Goal: Task Accomplishment & Management: Use online tool/utility

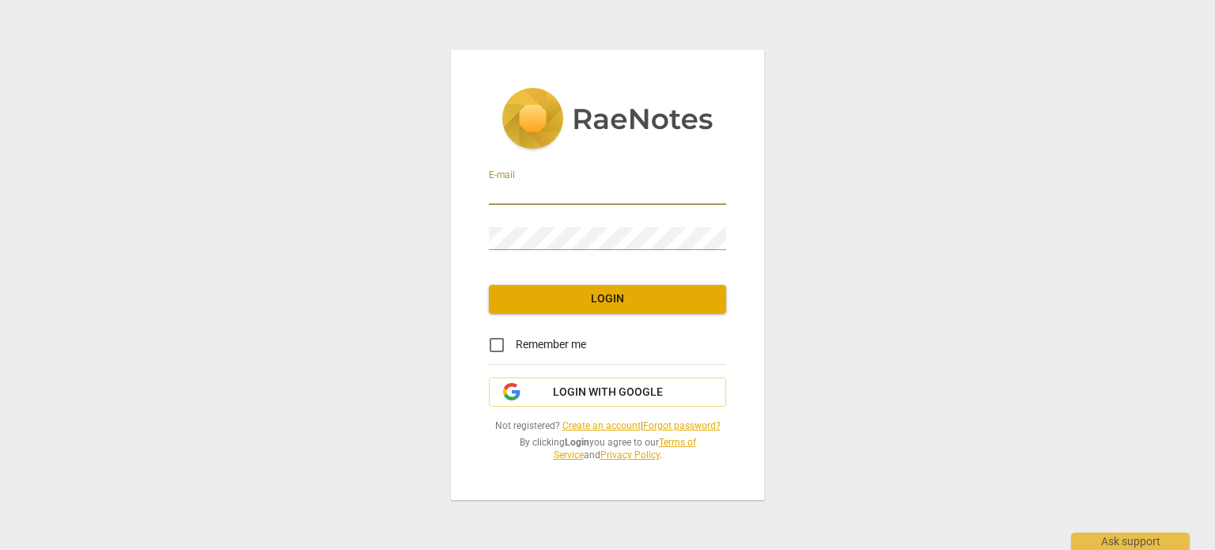
drag, startPoint x: 573, startPoint y: 195, endPoint x: 576, endPoint y: 180, distance: 16.1
click at [574, 193] on input "email" at bounding box center [607, 193] width 237 height 23
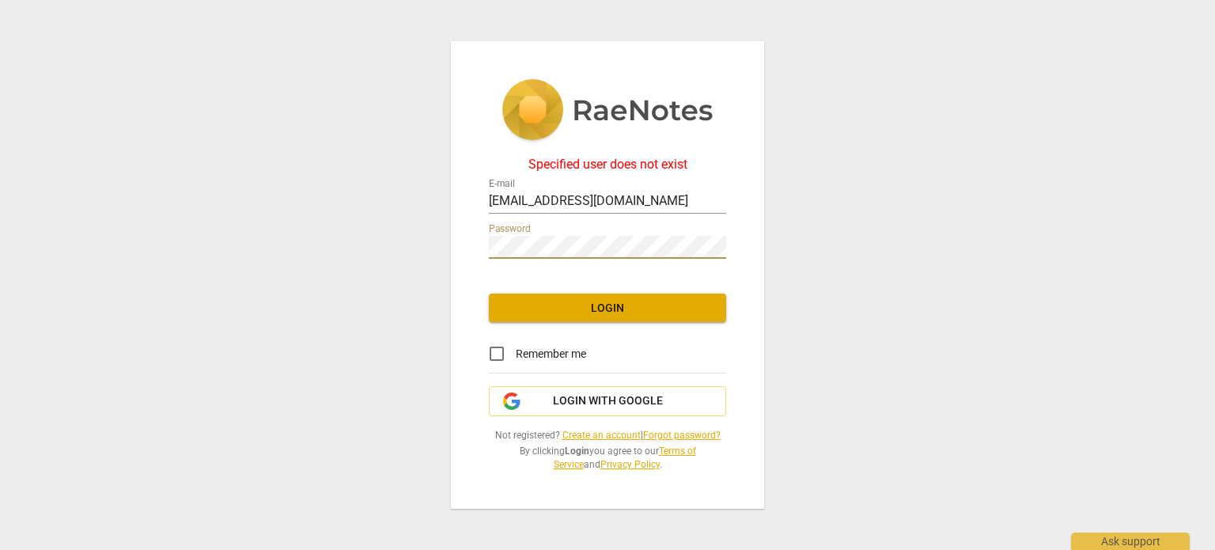
click at [479, 244] on div "Specified user does not exist E-mail 527888@utdallas.edu Password Login Remembe…" at bounding box center [607, 275] width 313 height 468
click at [492, 202] on input "527888@utdallas.edu" at bounding box center [607, 202] width 237 height 23
type input "dal527888@utdallas.edu"
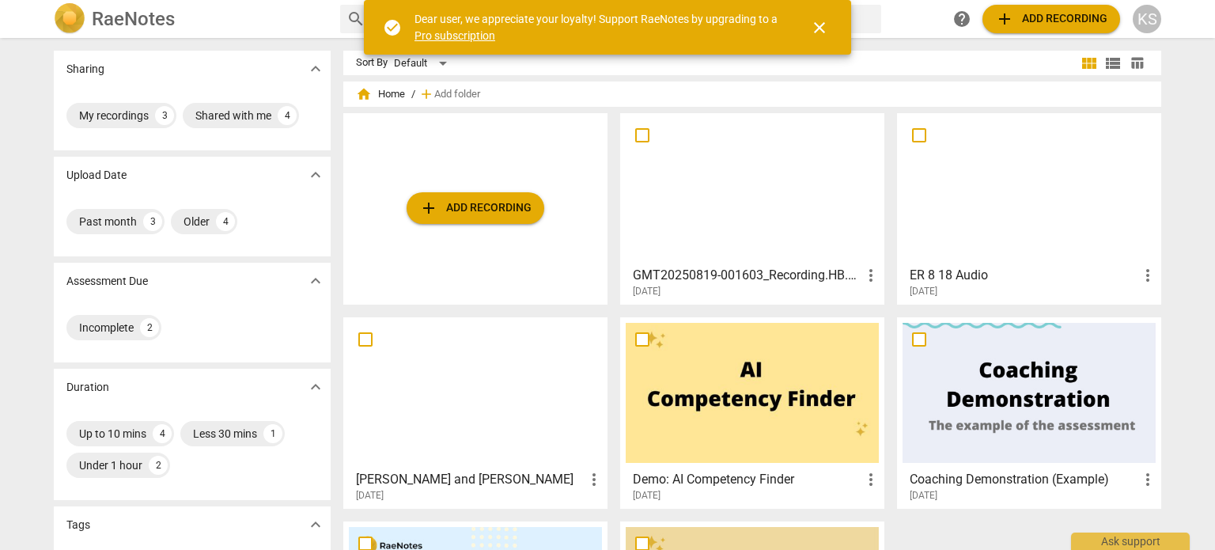
click at [816, 36] on span "close" at bounding box center [819, 27] width 19 height 19
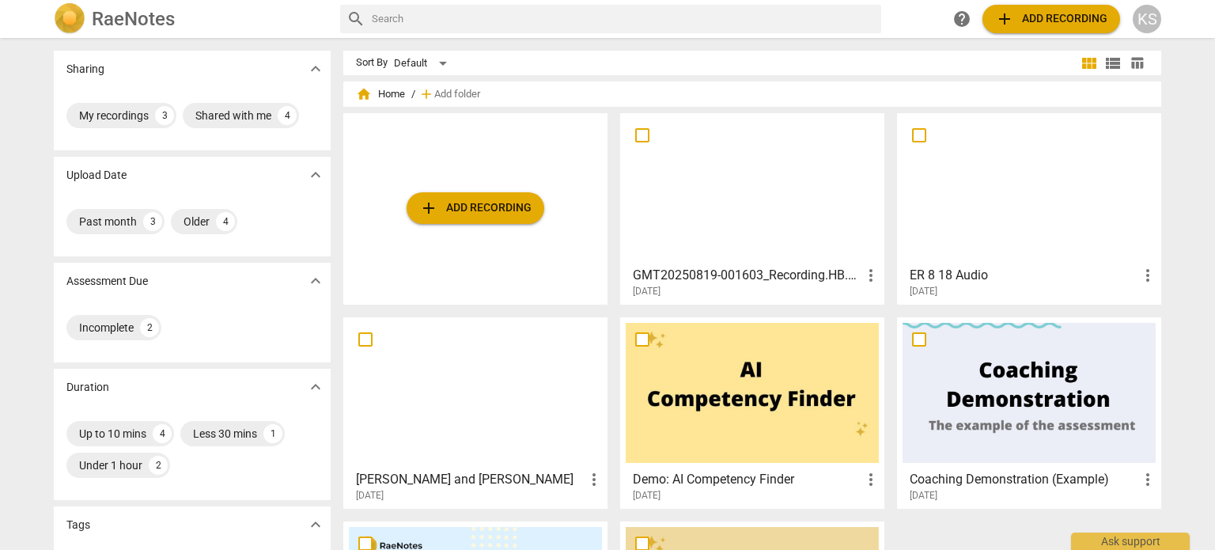
click at [459, 17] on input "text" at bounding box center [623, 18] width 503 height 25
type input "need an audio file transcribed"
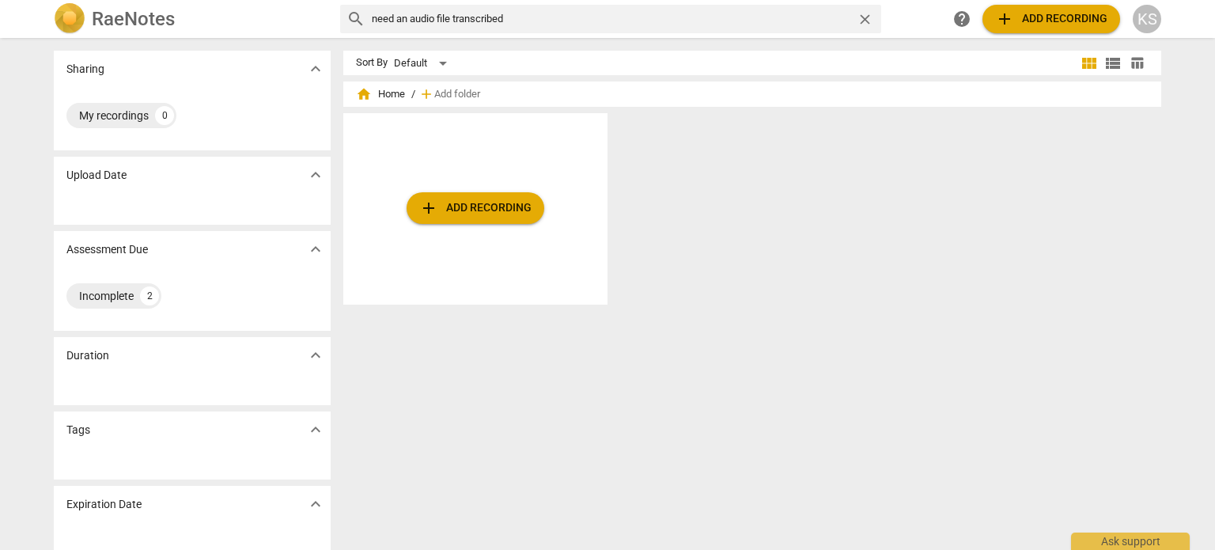
click at [442, 211] on span "add Add recording" at bounding box center [475, 208] width 112 height 19
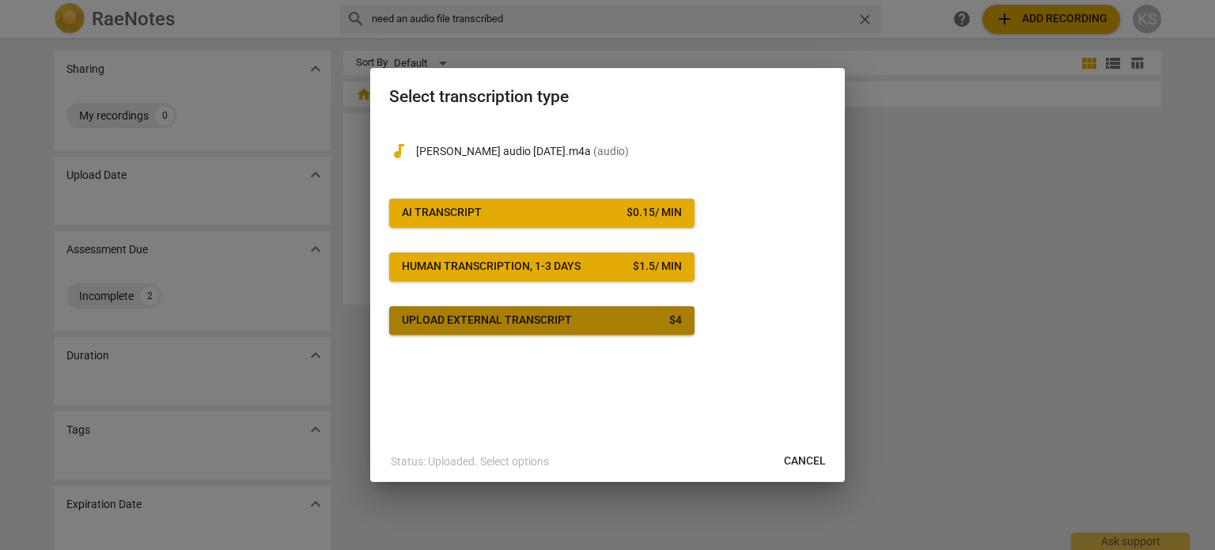
click at [587, 325] on span "Upload external transcript $ 4" at bounding box center [542, 320] width 280 height 16
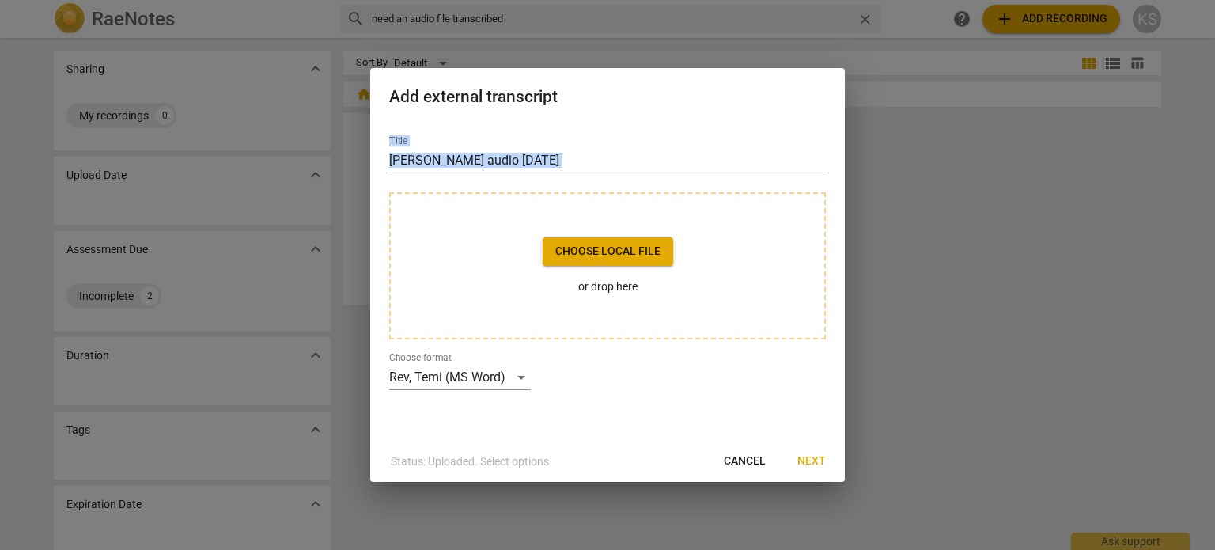
drag, startPoint x: 613, startPoint y: 112, endPoint x: 670, endPoint y: 178, distance: 86.9
click at [670, 180] on div "Add external transcript Title Hanna audio 9.2.25 Choose local file or drop here…" at bounding box center [607, 275] width 475 height 414
click at [643, 262] on button "Choose local file" at bounding box center [608, 251] width 131 height 28
click at [743, 464] on span "Cancel" at bounding box center [745, 461] width 42 height 16
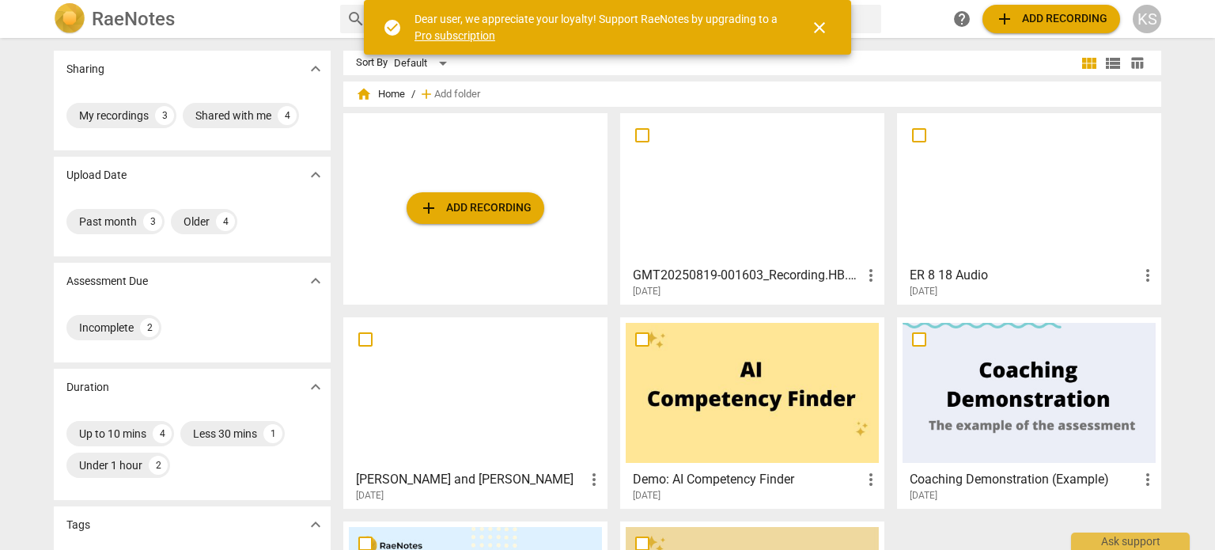
click at [502, 210] on span "add Add recording" at bounding box center [475, 208] width 112 height 19
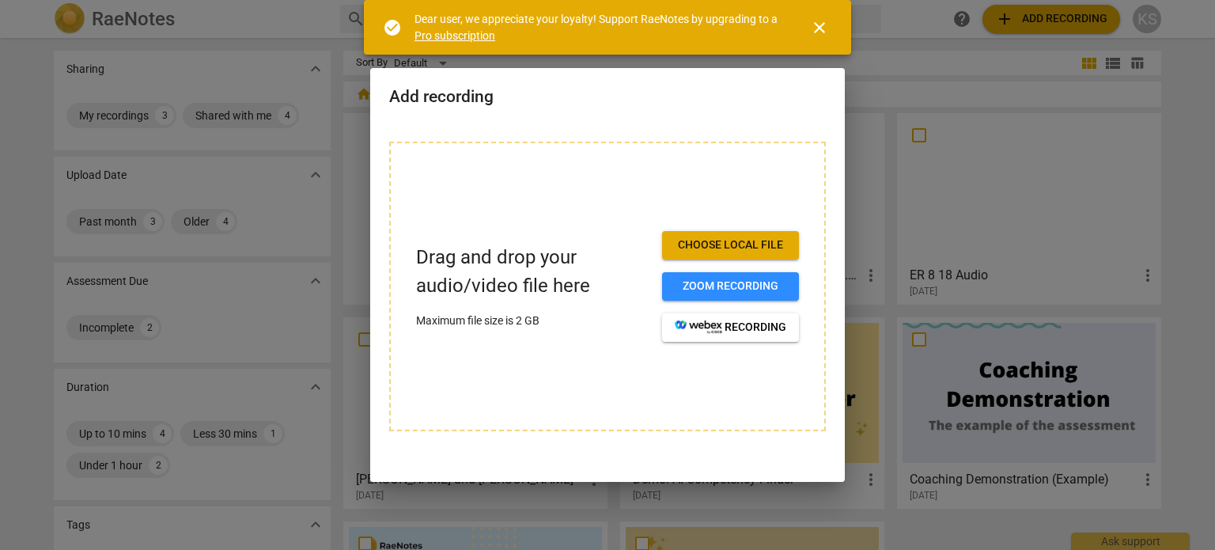
click at [731, 249] on span "Choose local file" at bounding box center [731, 245] width 112 height 16
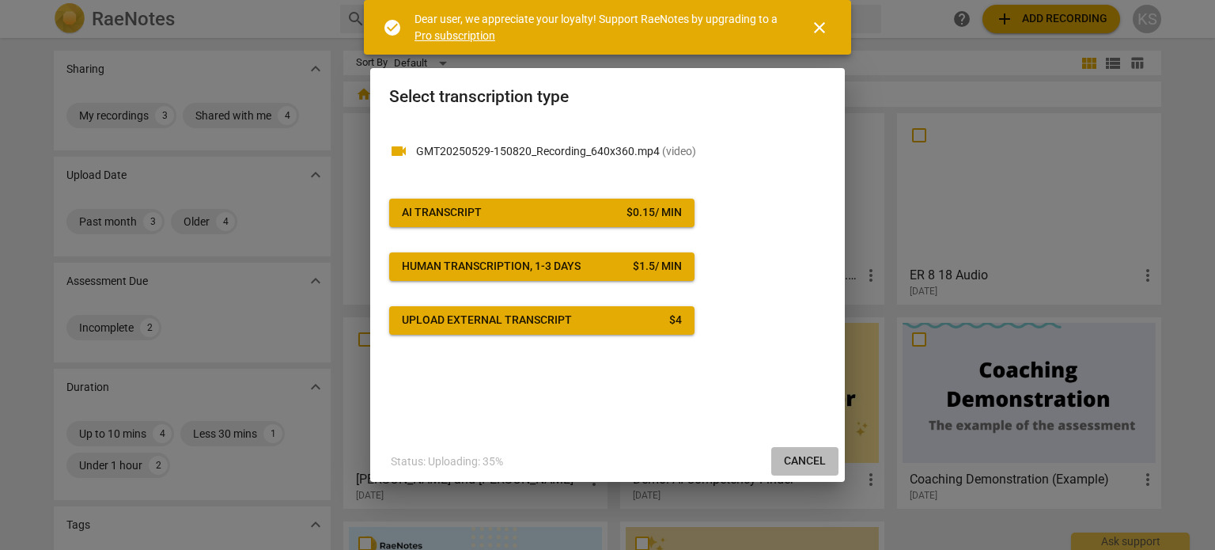
click at [820, 456] on span "Cancel" at bounding box center [805, 461] width 42 height 16
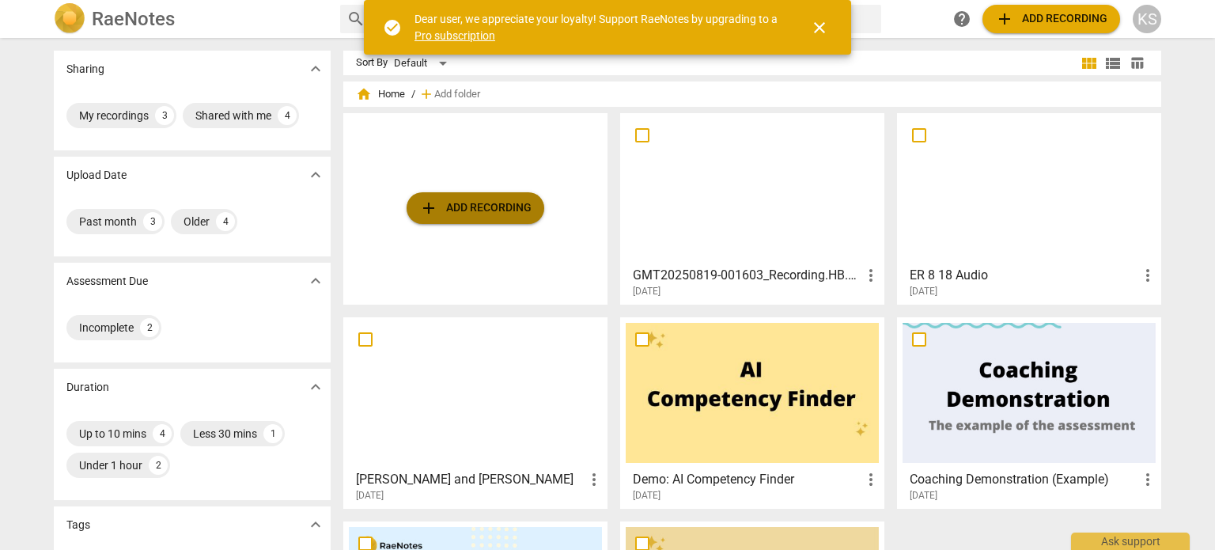
click at [507, 207] on span "add Add recording" at bounding box center [475, 208] width 112 height 19
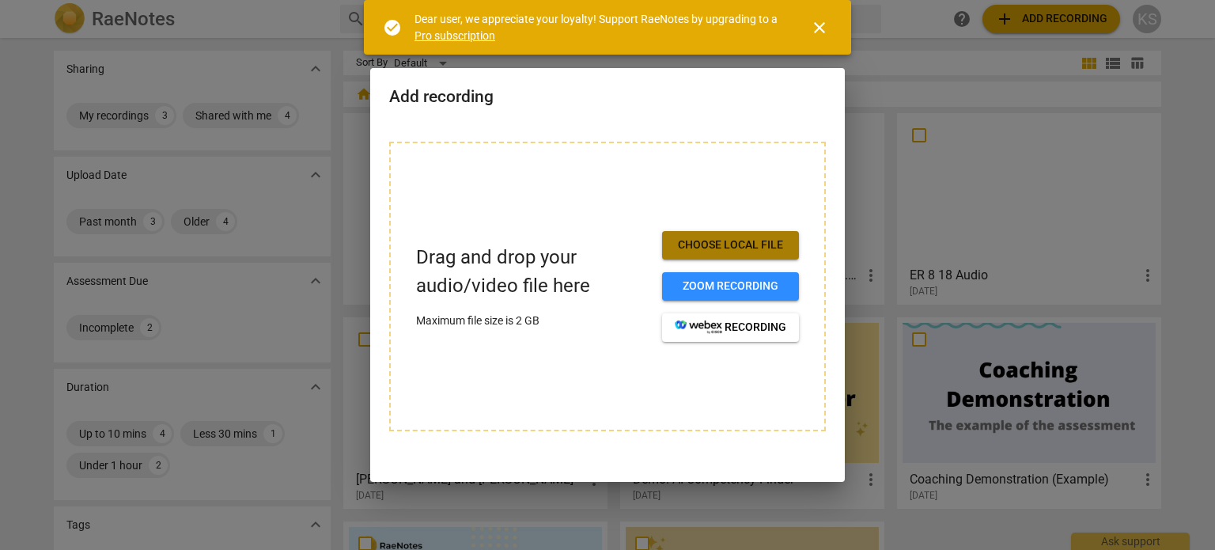
click at [717, 251] on span "Choose local file" at bounding box center [731, 245] width 112 height 16
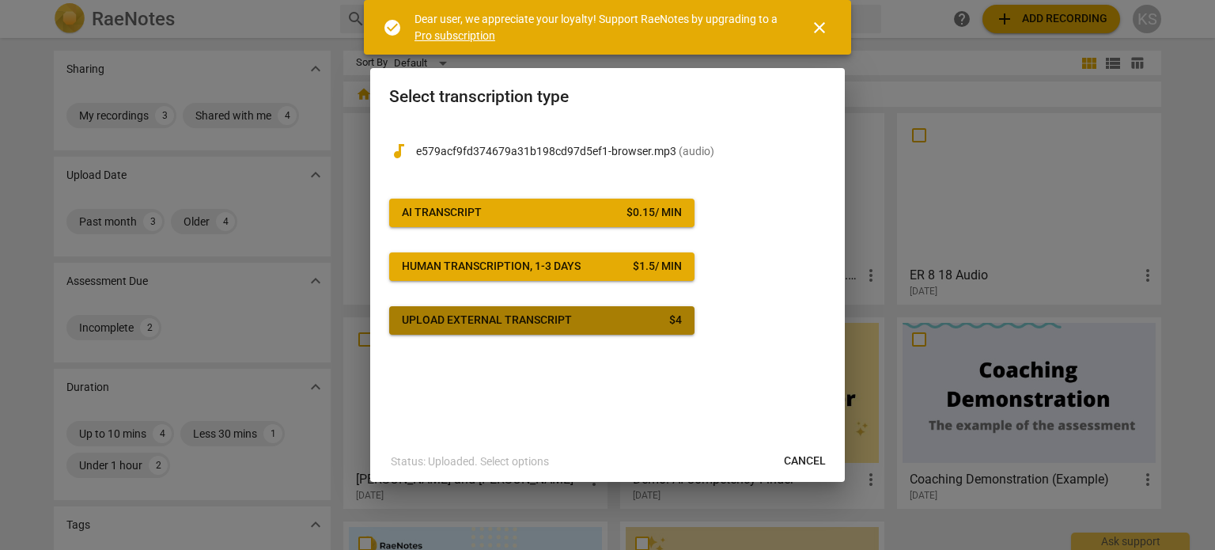
click at [546, 323] on div "Upload external transcript" at bounding box center [487, 320] width 170 height 16
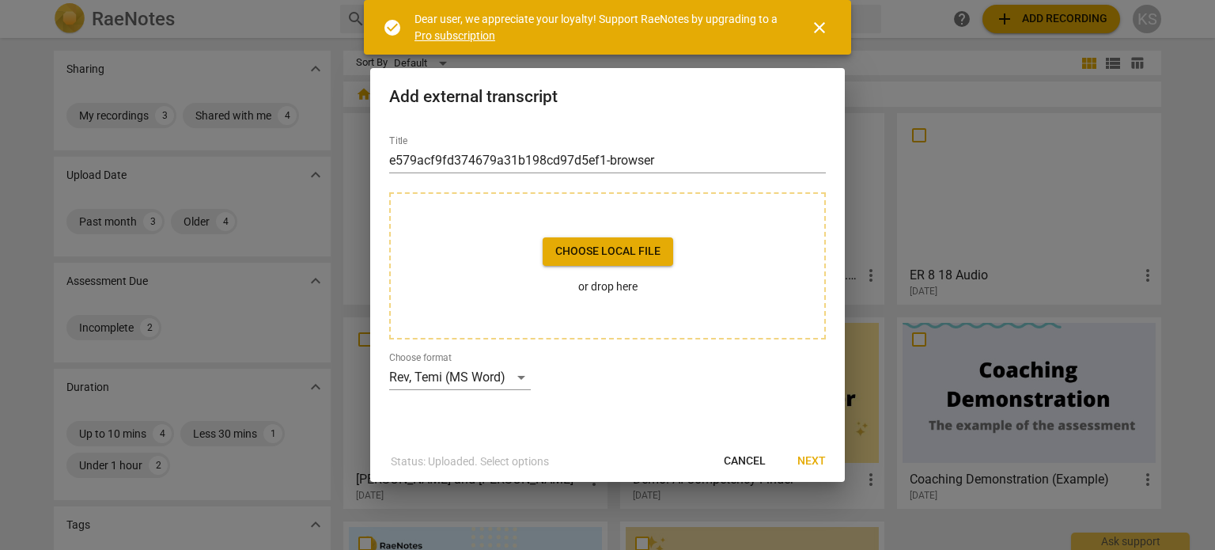
click at [740, 461] on span "Cancel" at bounding box center [745, 461] width 42 height 16
click at [749, 456] on span "Cancel" at bounding box center [745, 461] width 42 height 16
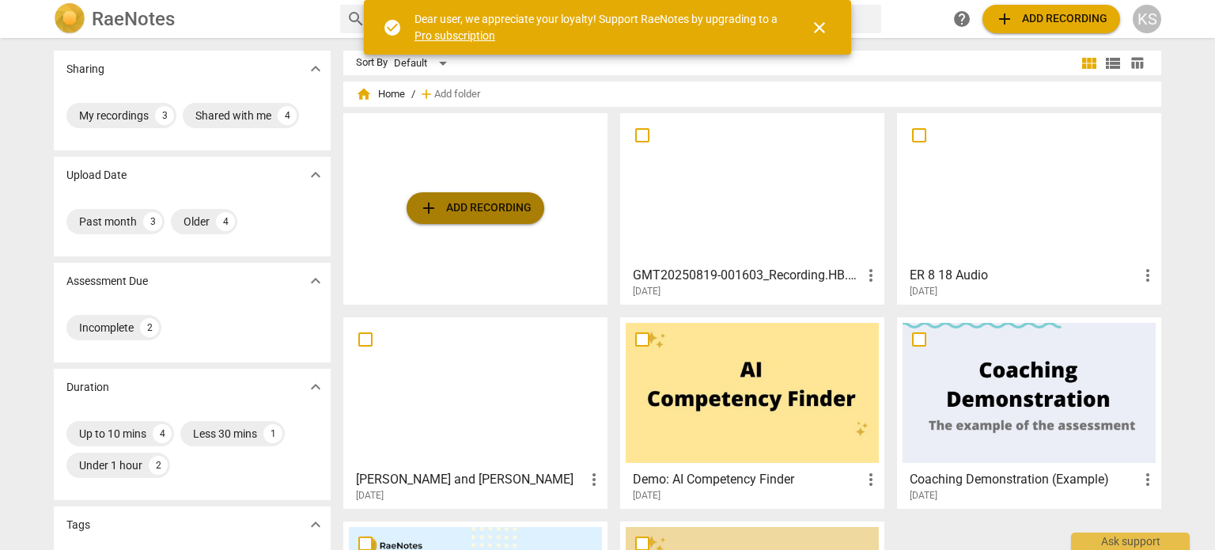
click at [515, 202] on span "add Add recording" at bounding box center [475, 208] width 112 height 19
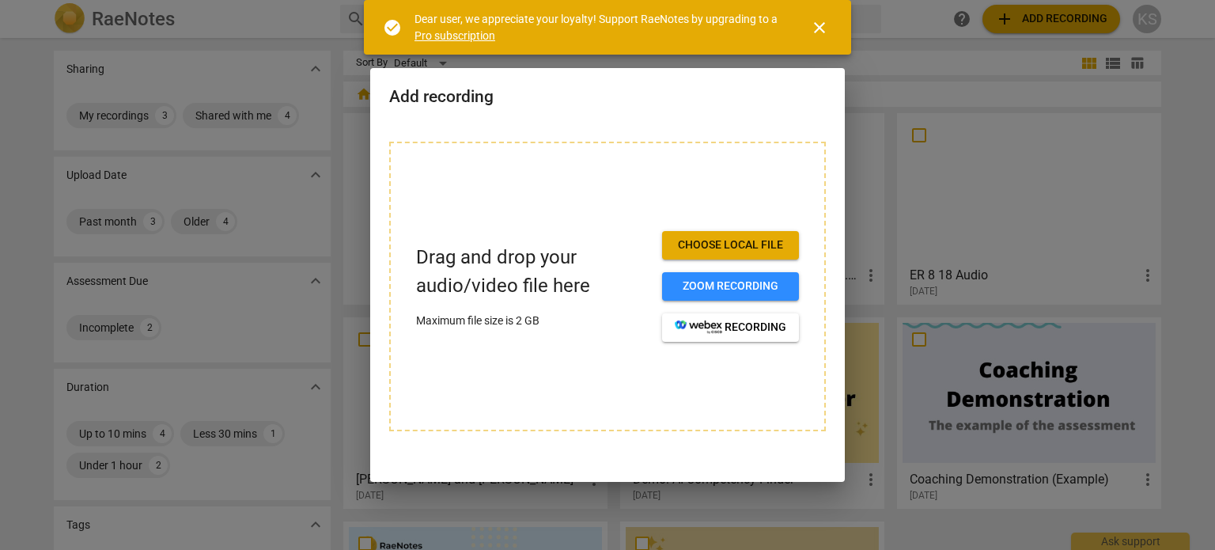
click at [711, 252] on button "Choose local file" at bounding box center [730, 245] width 137 height 28
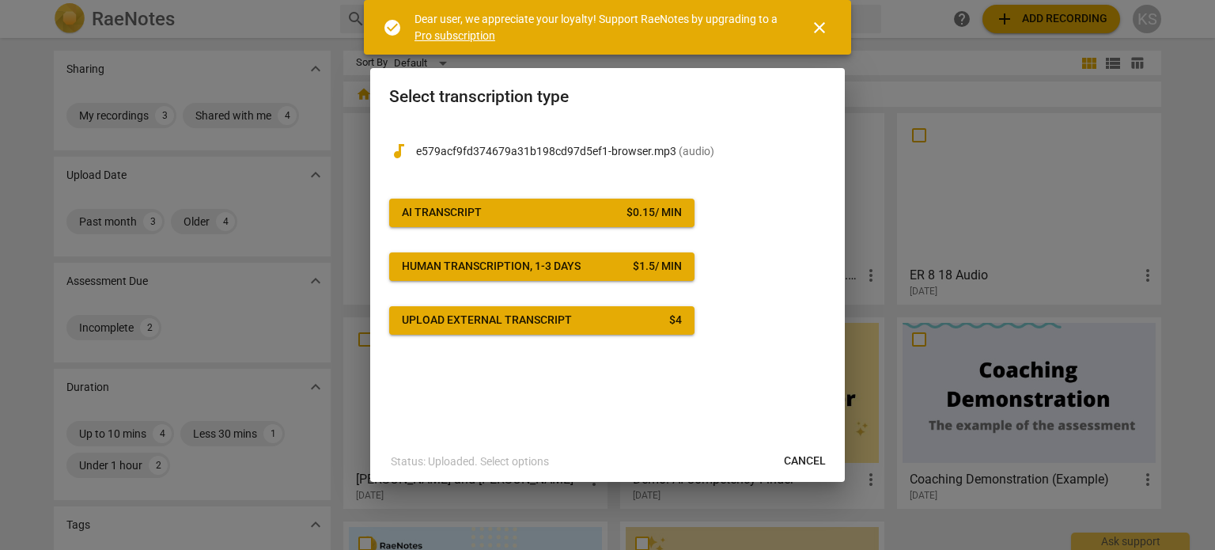
click at [521, 212] on span "AI Transcript $ 0.15 / min" at bounding box center [542, 213] width 280 height 16
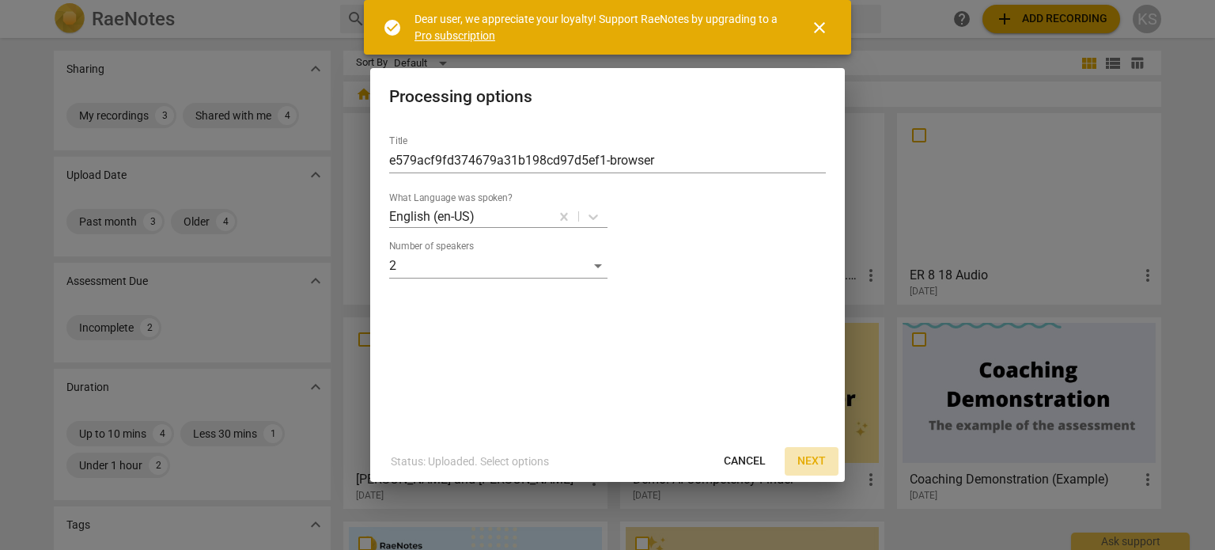
click at [812, 459] on span "Next" at bounding box center [811, 461] width 28 height 16
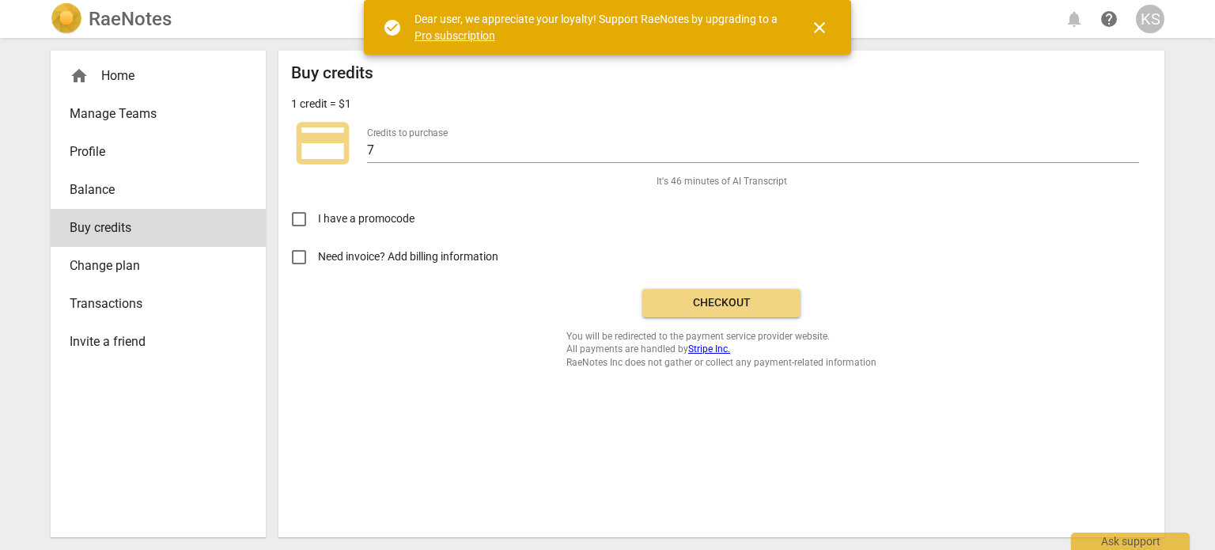
click at [695, 307] on span "Checkout" at bounding box center [721, 303] width 133 height 16
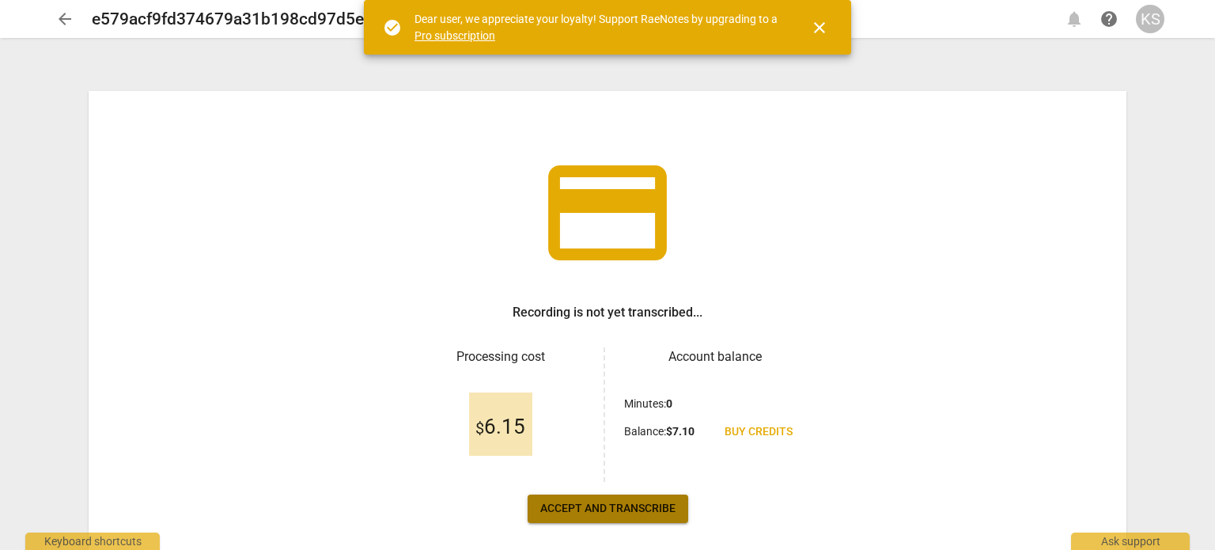
click at [635, 502] on span "Accept and transcribe" at bounding box center [607, 509] width 135 height 16
